Goal: Purchase product/service

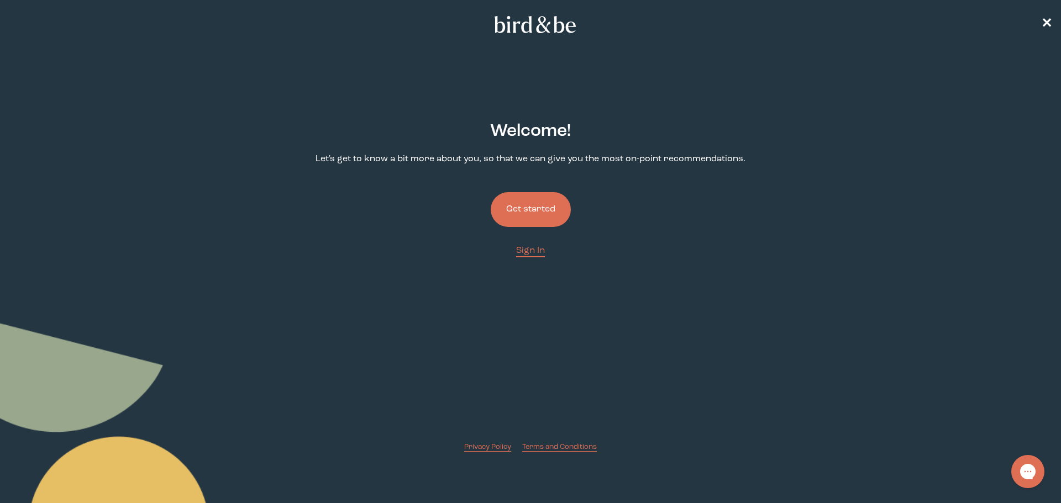
click at [540, 212] on button "Get started" at bounding box center [531, 209] width 80 height 35
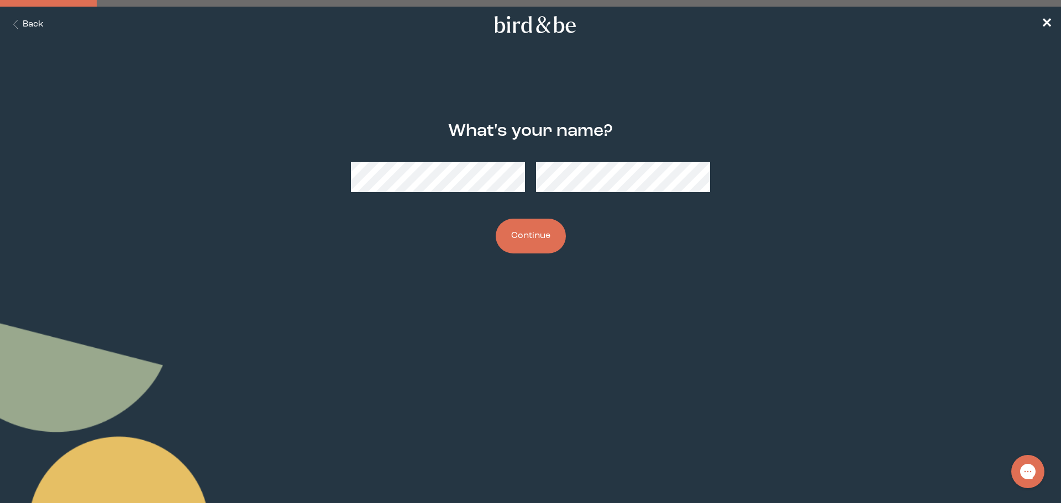
click at [527, 227] on button "Continue" at bounding box center [531, 236] width 70 height 35
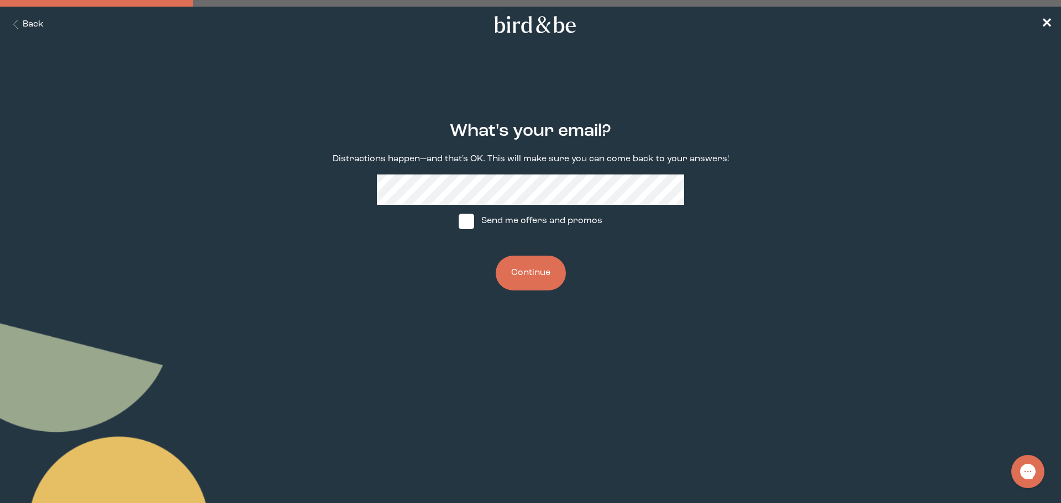
click at [470, 222] on span at bounding box center [466, 221] width 15 height 15
click at [459, 222] on input "Send me offers and promos" at bounding box center [458, 221] width 1 height 1
checkbox input "true"
click at [526, 278] on button "Continue" at bounding box center [531, 273] width 70 height 35
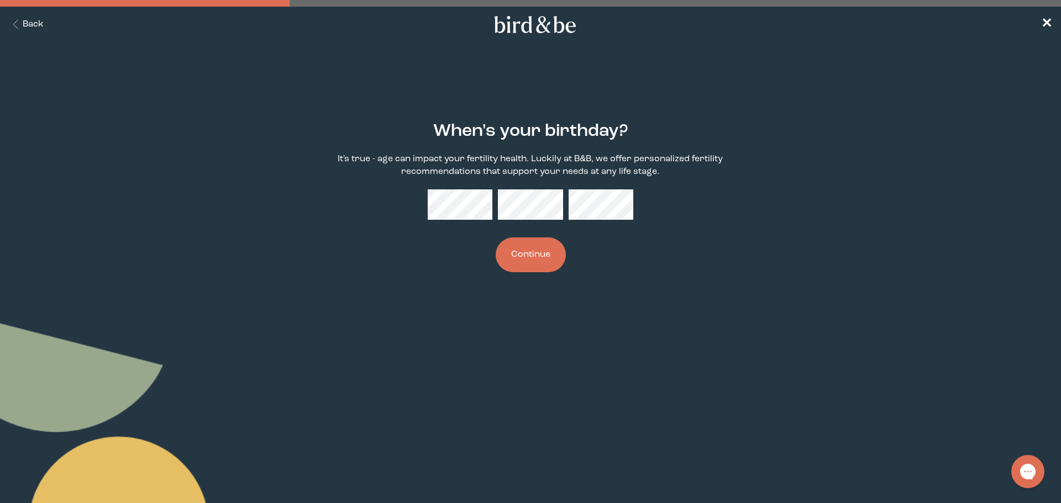
click at [544, 255] on button "Continue" at bounding box center [531, 255] width 70 height 35
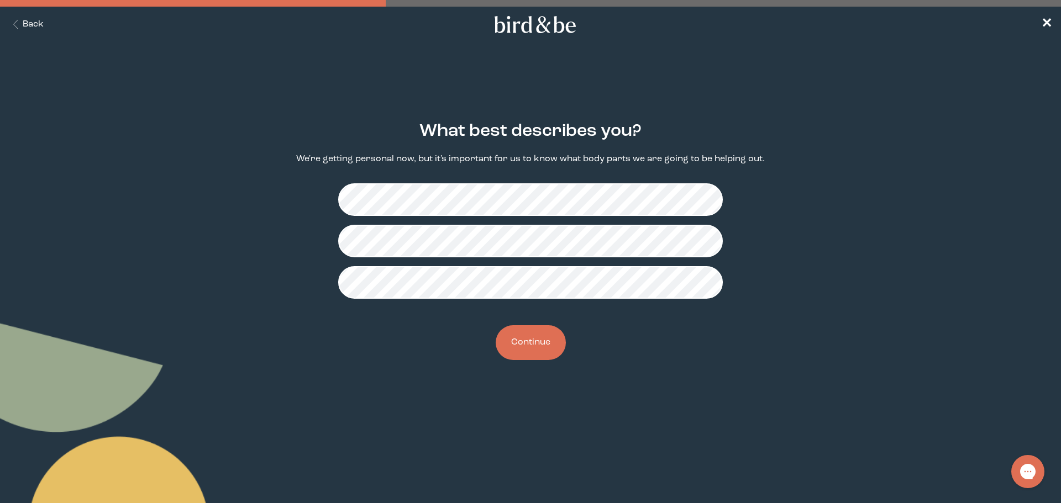
click at [524, 336] on button "Continue" at bounding box center [531, 342] width 70 height 35
click at [535, 337] on button "Continue" at bounding box center [531, 342] width 70 height 35
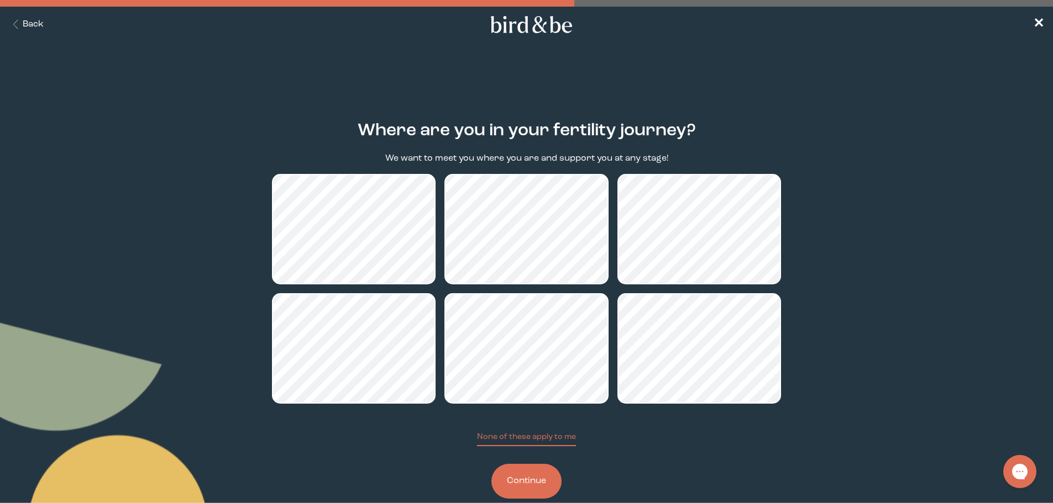
click at [512, 492] on button "Continue" at bounding box center [526, 481] width 70 height 35
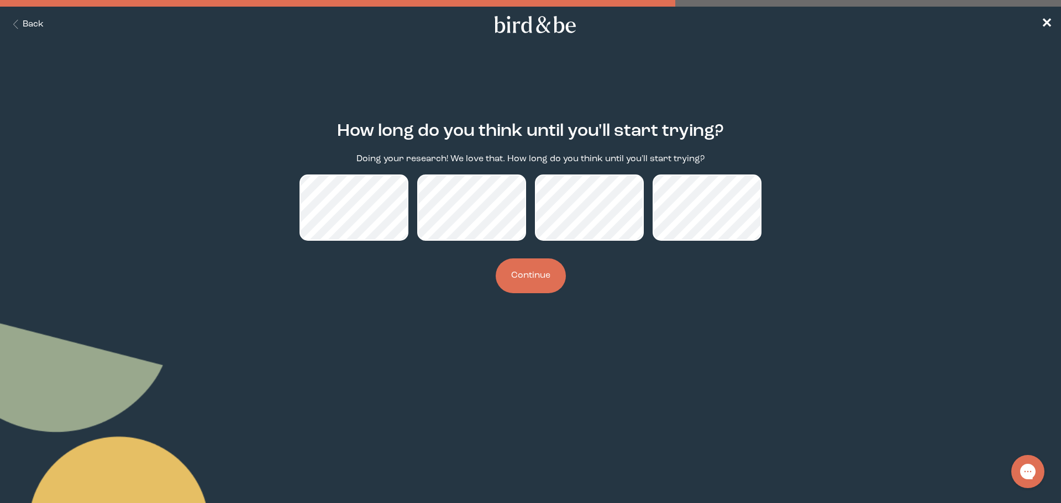
click at [517, 284] on button "Continue" at bounding box center [531, 276] width 70 height 35
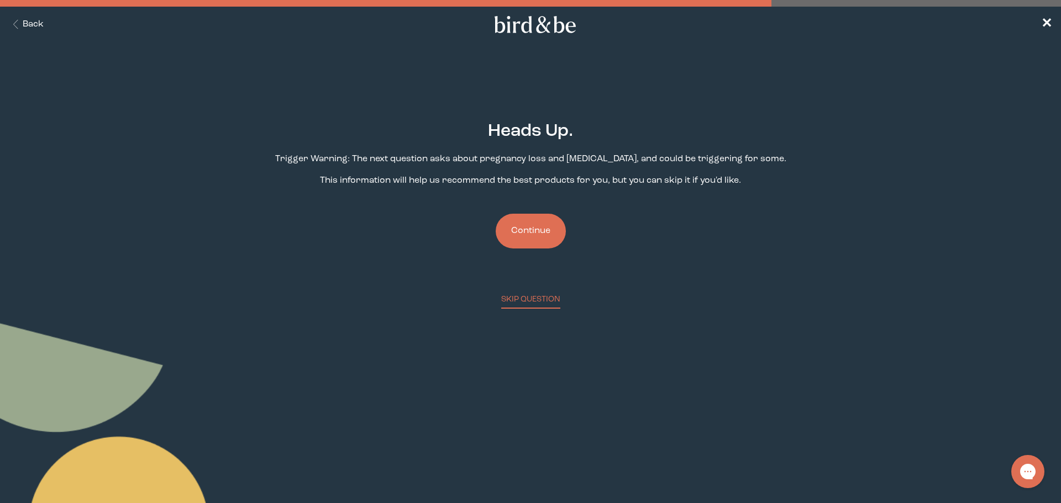
click at [542, 214] on button "Continue" at bounding box center [531, 231] width 70 height 35
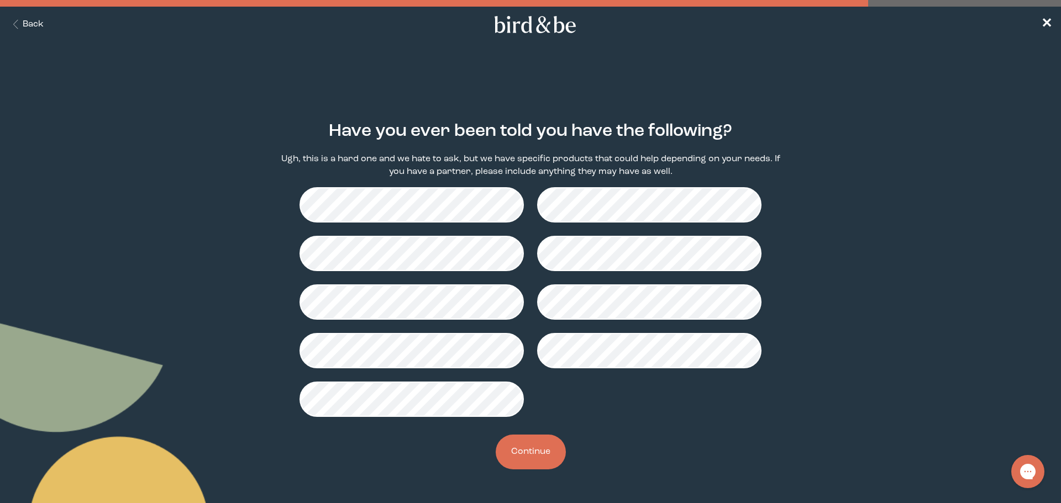
click at [1032, 164] on main "Have you ever been told you have the following? Ugh, this is a hard one and we …" at bounding box center [530, 295] width 1061 height 401
click at [536, 456] on button "Continue" at bounding box center [531, 452] width 70 height 35
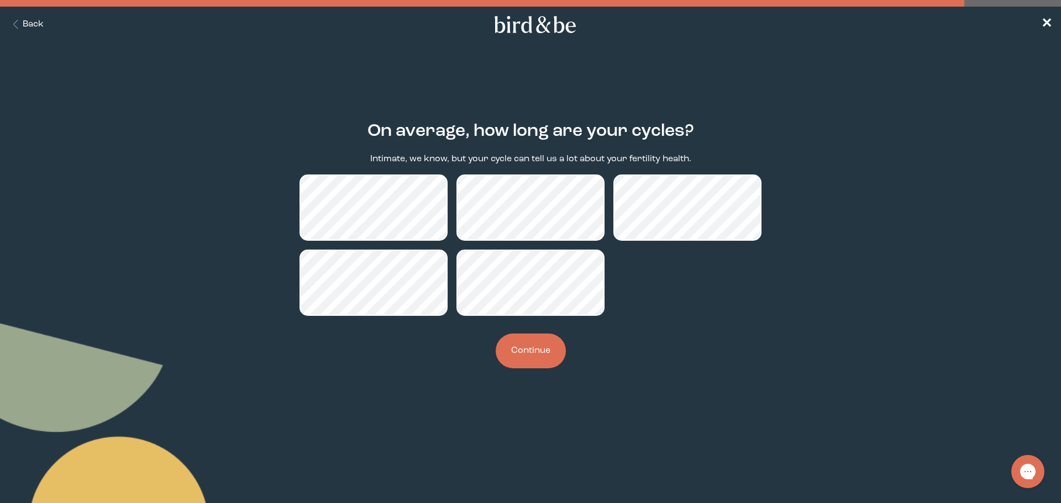
click at [529, 354] on button "Continue" at bounding box center [531, 351] width 70 height 35
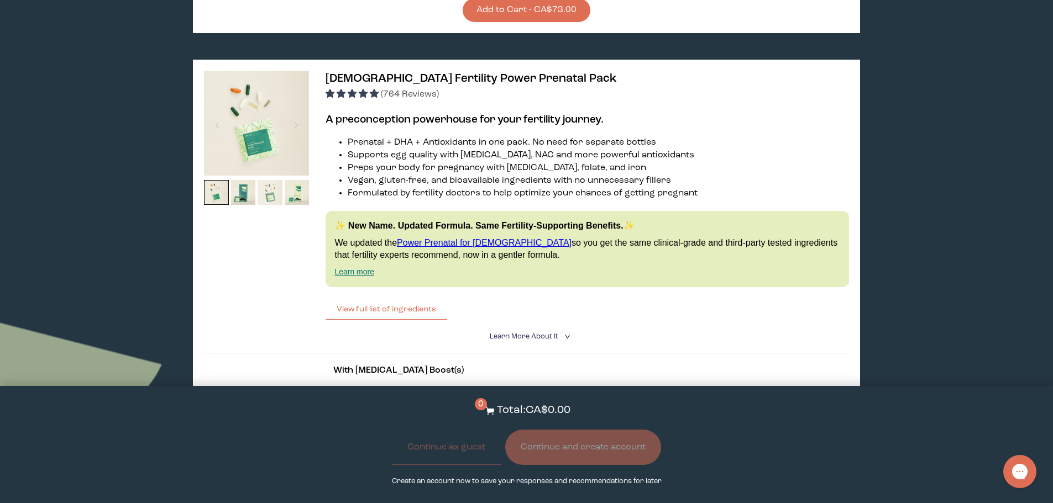
scroll to position [2071, 0]
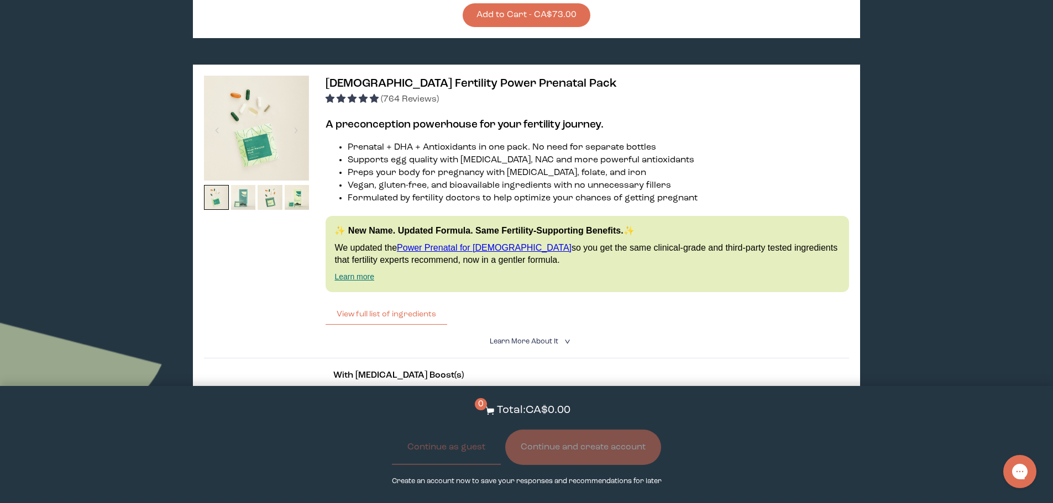
click at [235, 185] on img at bounding box center [243, 197] width 25 height 25
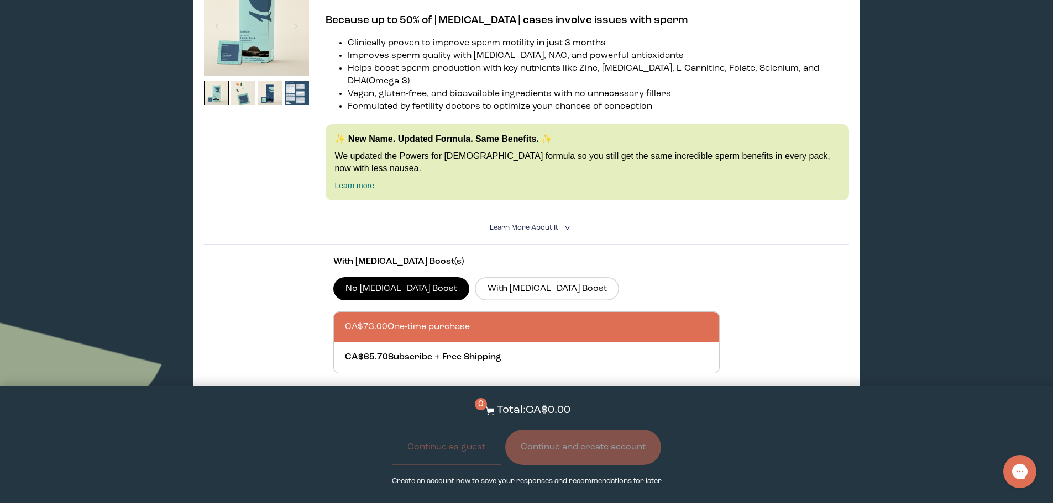
scroll to position [1674, 0]
click at [514, 277] on label "With [MEDICAL_DATA] Boost" at bounding box center [547, 288] width 144 height 23
click at [0, 0] on input "With [MEDICAL_DATA] Boost" at bounding box center [0, 0] width 0 height 0
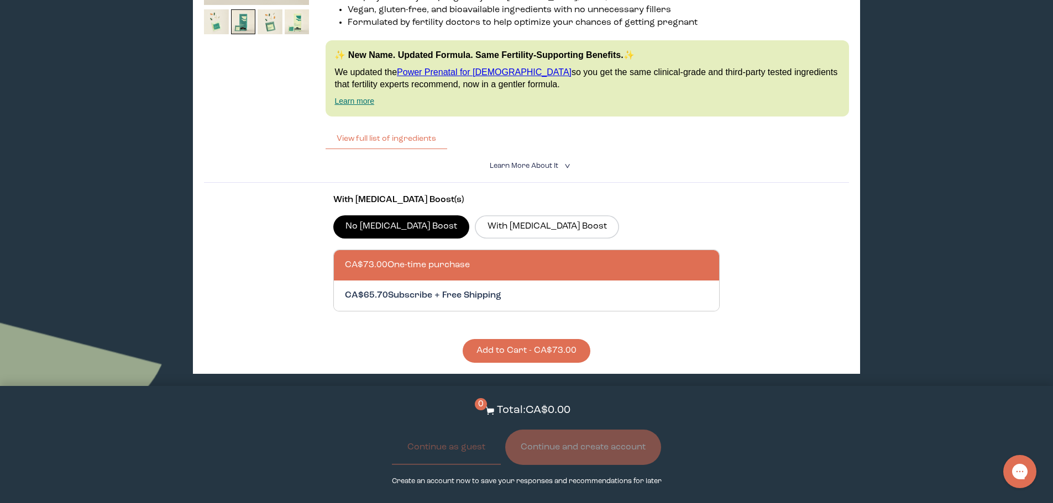
scroll to position [2246, 0]
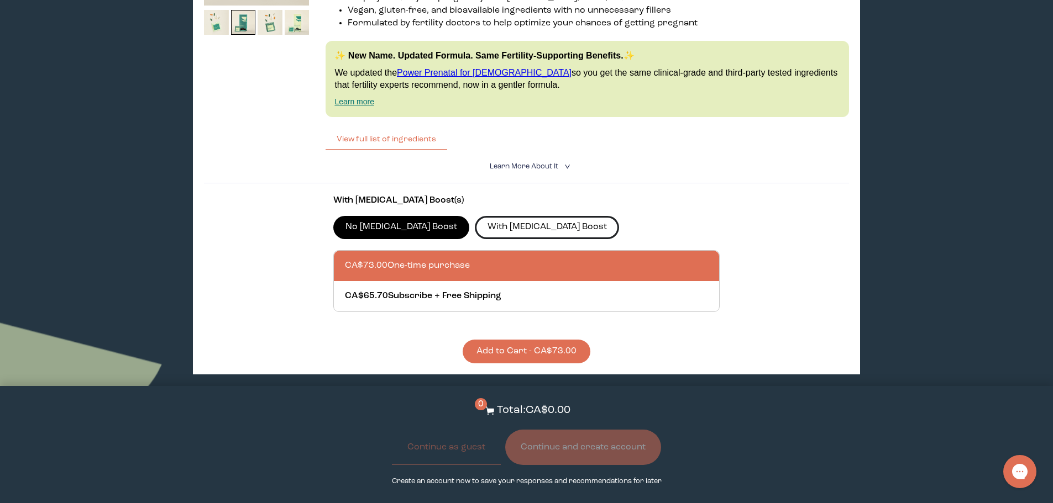
click at [522, 216] on label "With [MEDICAL_DATA] Boost" at bounding box center [547, 227] width 144 height 23
click at [0, 0] on input "With [MEDICAL_DATA] Boost" at bounding box center [0, 0] width 0 height 0
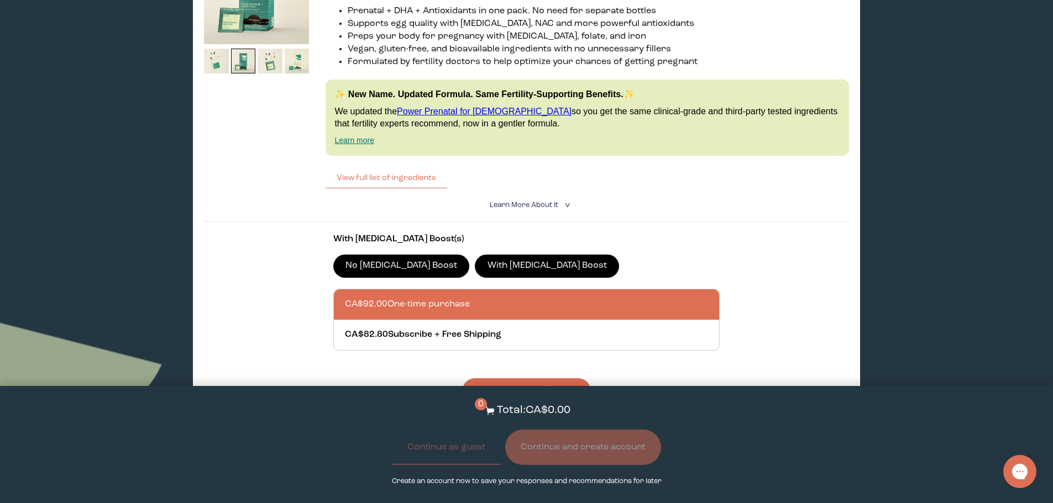
scroll to position [2220, 0]
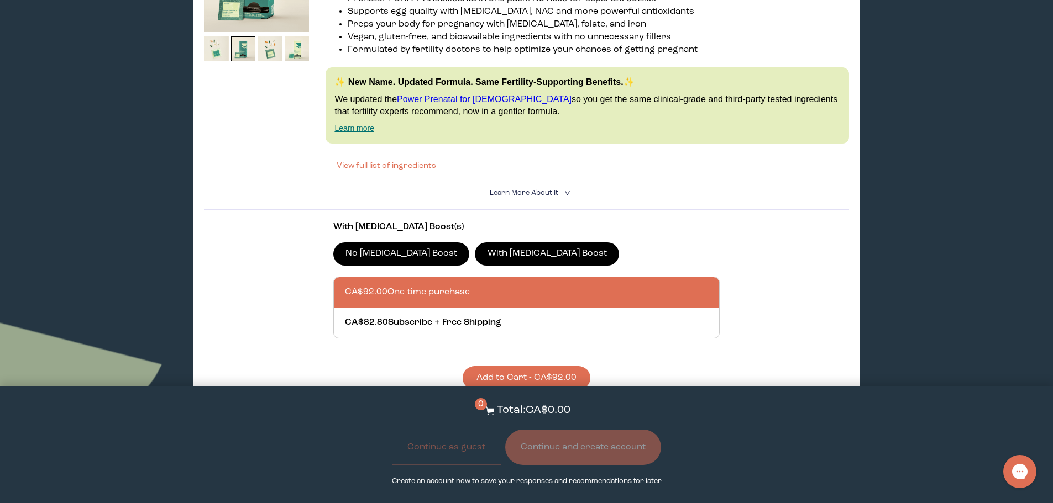
click at [505, 366] on button "Add to Cart - CA$92.00" at bounding box center [527, 378] width 128 height 24
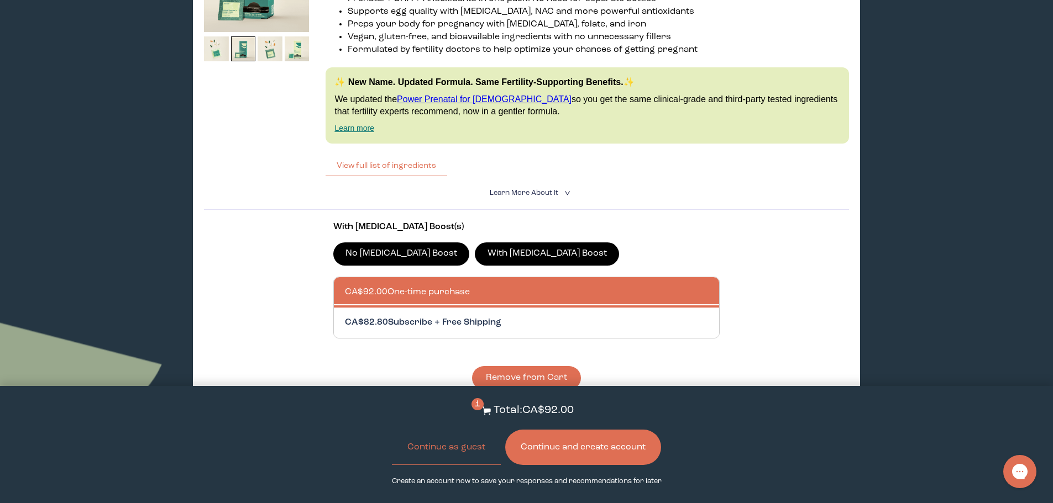
click at [502, 308] on div at bounding box center [538, 323] width 386 height 30
click at [345, 316] on input "CA$82.80 Subscribe + Free Shipping" at bounding box center [344, 316] width 1 height 1
radio input "true"
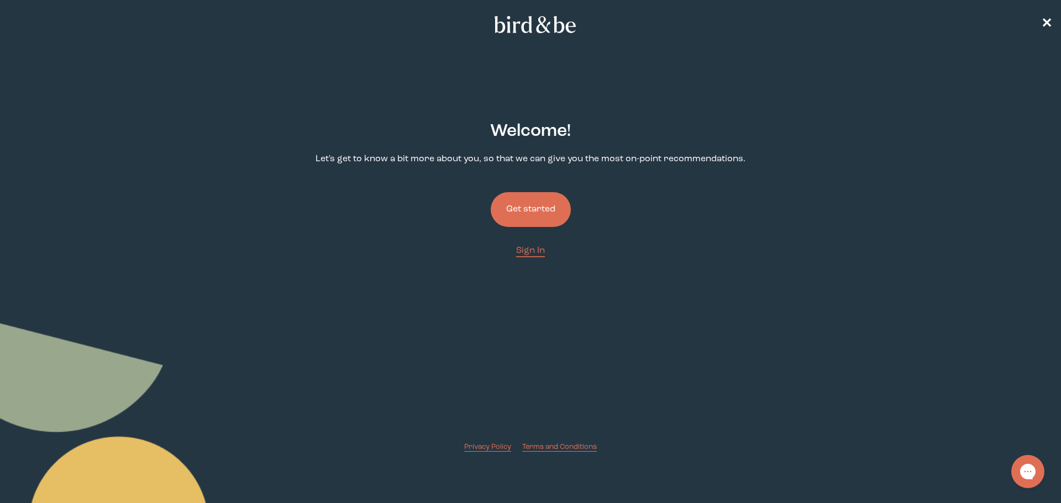
click at [547, 204] on button "Get started" at bounding box center [531, 209] width 80 height 35
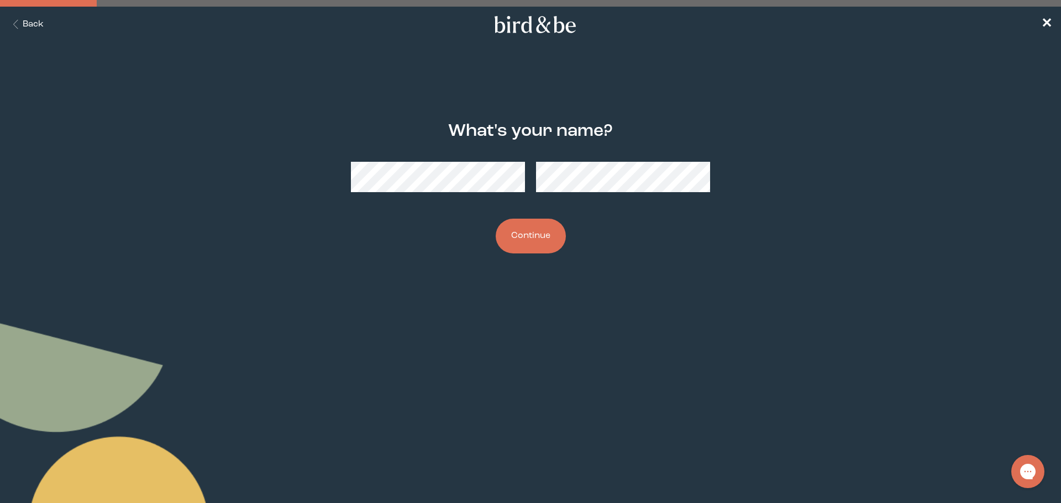
click at [481, 181] on div at bounding box center [530, 177] width 359 height 48
click at [528, 225] on button "Continue" at bounding box center [531, 236] width 70 height 35
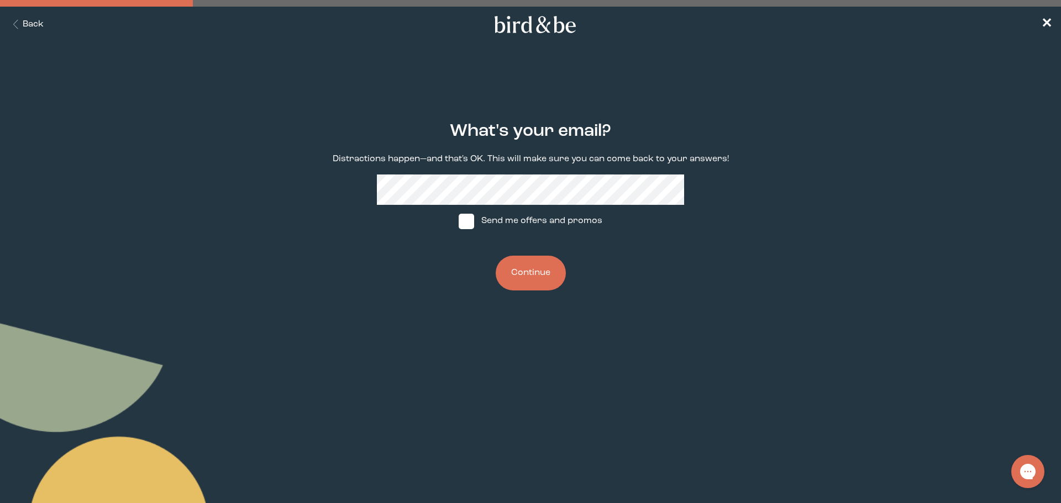
click at [469, 225] on span at bounding box center [466, 221] width 15 height 15
click at [459, 222] on input "Send me offers and promos" at bounding box center [458, 221] width 1 height 1
checkbox input "true"
click at [536, 274] on button "Continue" at bounding box center [531, 273] width 70 height 35
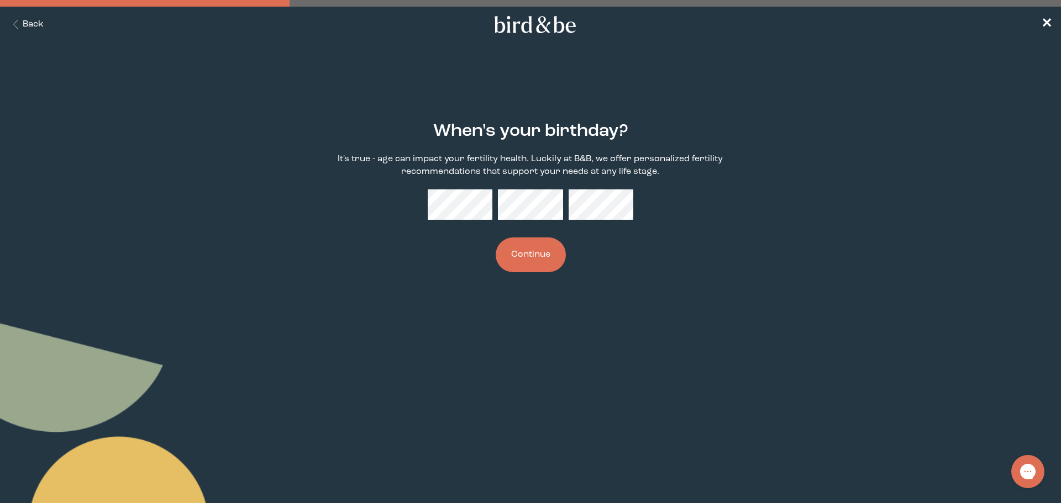
click at [525, 263] on button "Continue" at bounding box center [531, 255] width 70 height 35
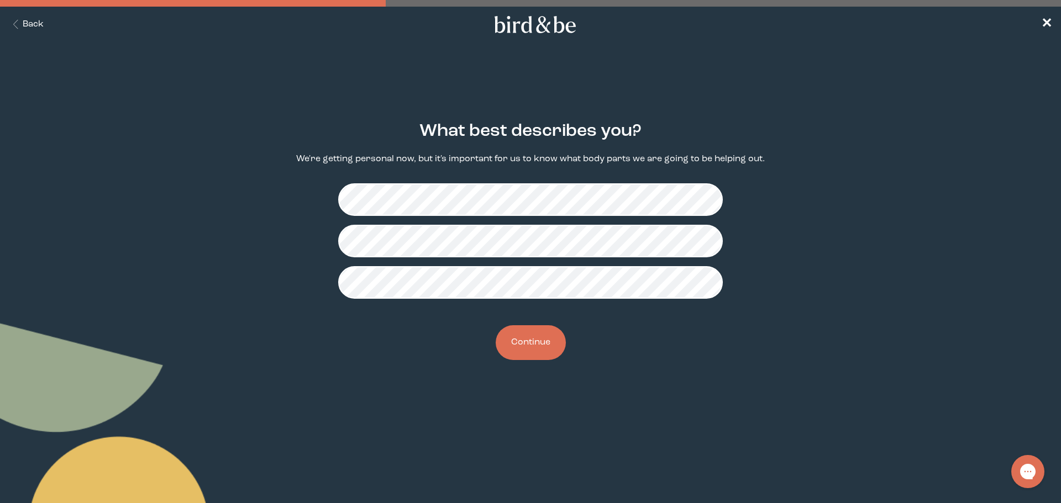
click at [523, 340] on button "Continue" at bounding box center [531, 342] width 70 height 35
click at [528, 334] on button "Continue" at bounding box center [531, 342] width 70 height 35
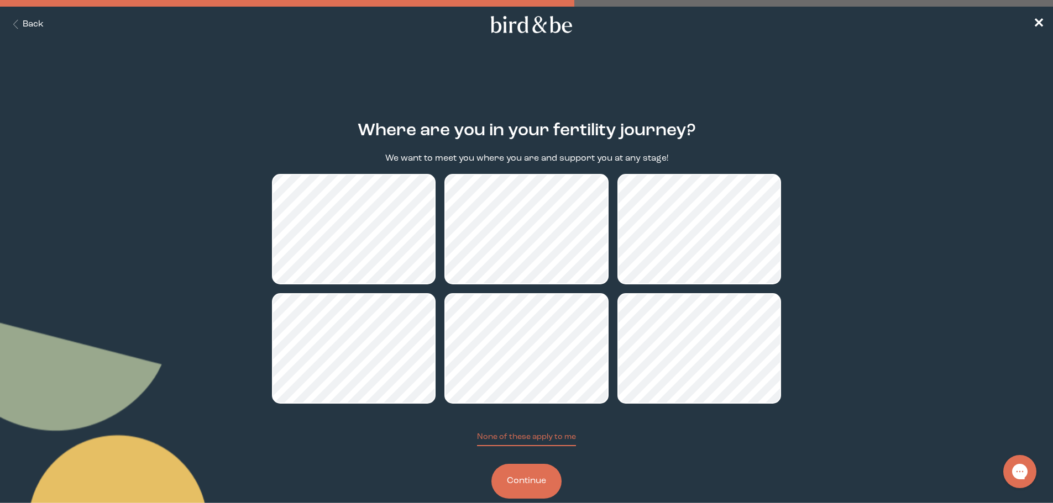
click at [537, 468] on button "Continue" at bounding box center [526, 481] width 70 height 35
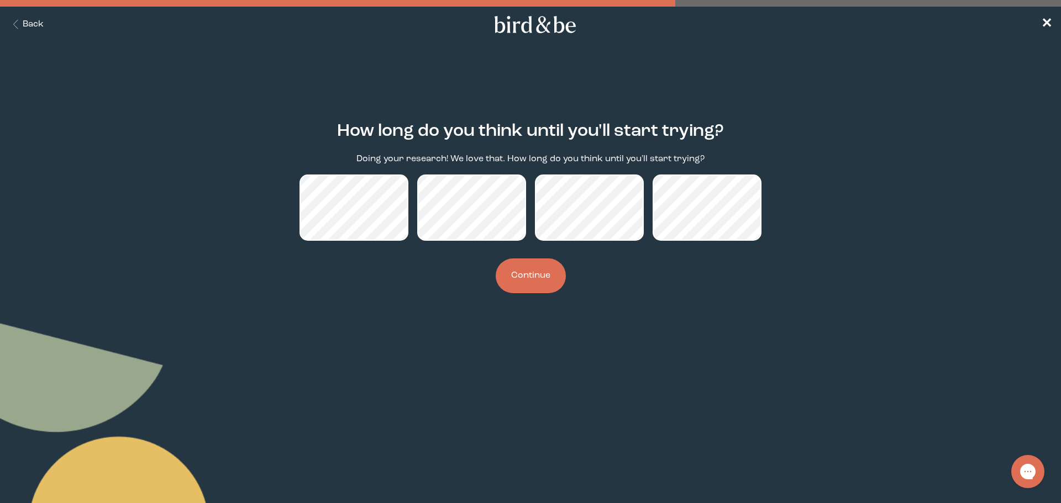
click at [533, 270] on button "Continue" at bounding box center [531, 276] width 70 height 35
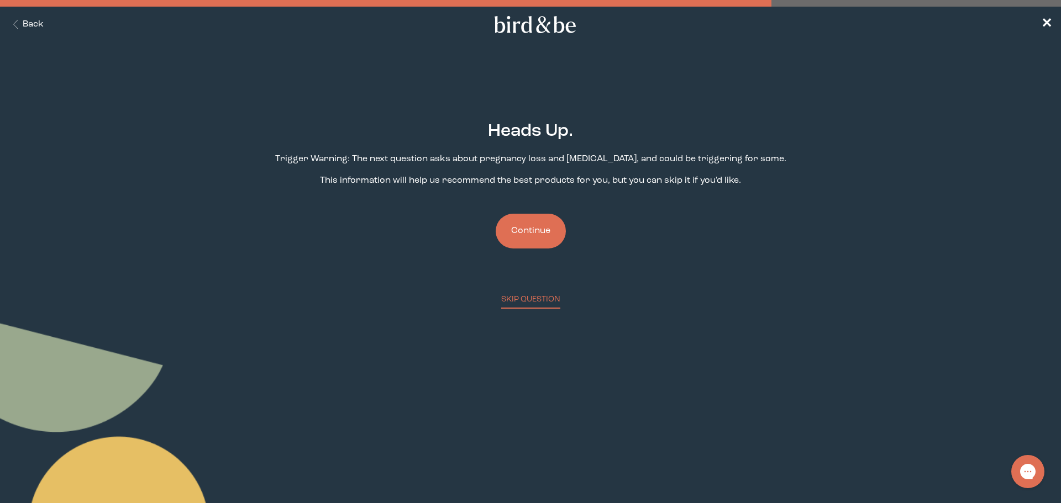
click at [529, 240] on button "Continue" at bounding box center [531, 231] width 70 height 35
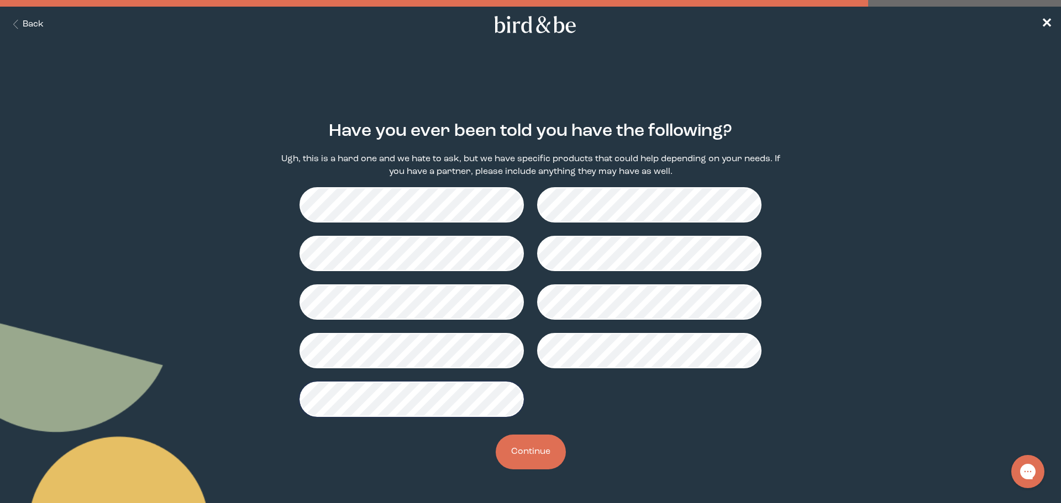
click at [524, 452] on button "Continue" at bounding box center [531, 452] width 70 height 35
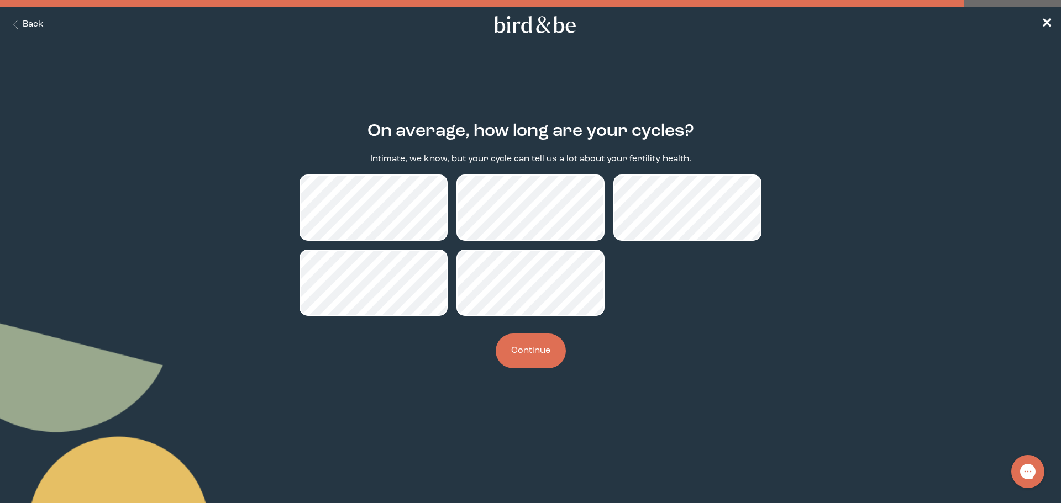
click at [535, 345] on button "Continue" at bounding box center [531, 351] width 70 height 35
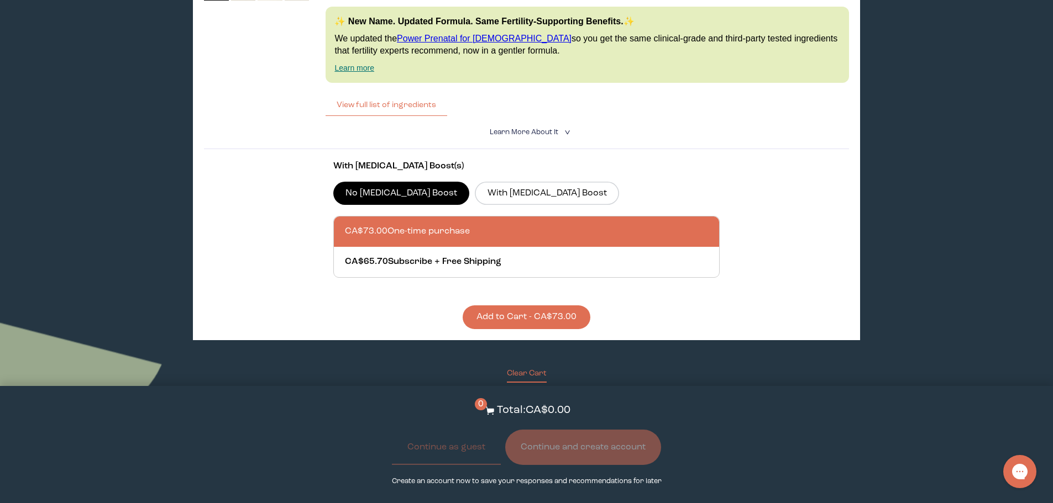
scroll to position [1305, 0]
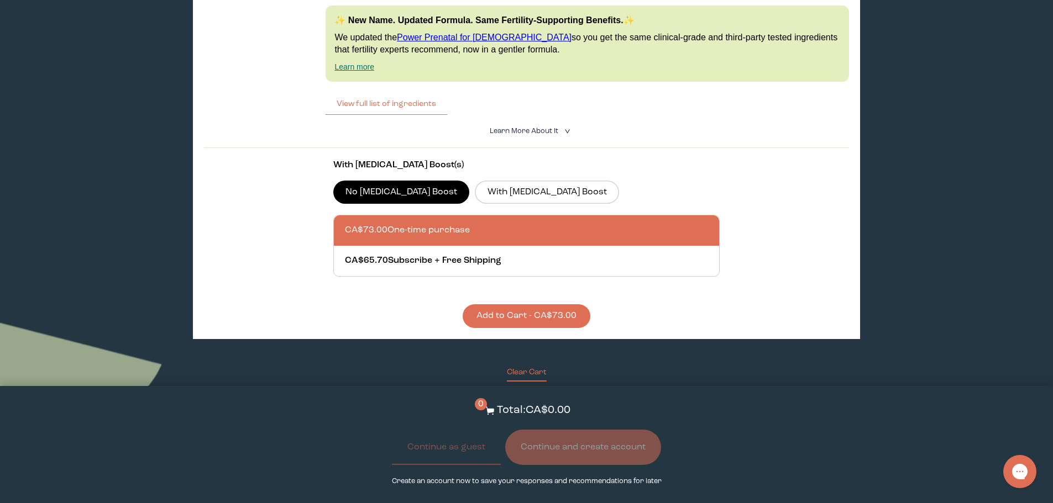
click at [493, 321] on button "Add to Cart - CA$73.00" at bounding box center [527, 316] width 128 height 24
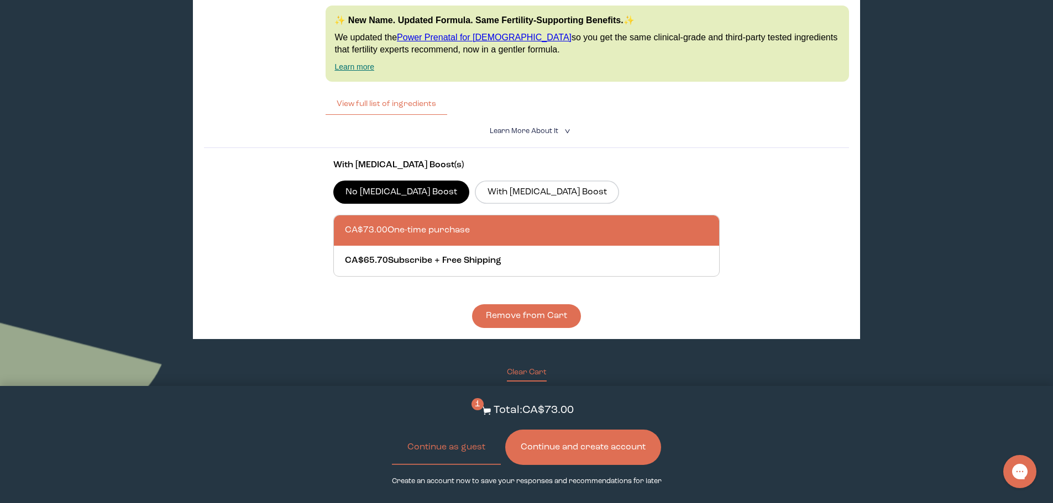
click at [543, 439] on button "Continue and create account" at bounding box center [583, 447] width 156 height 35
